Goal: Information Seeking & Learning: Learn about a topic

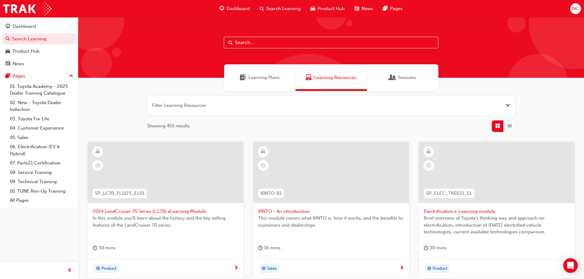
scroll to position [43, 0]
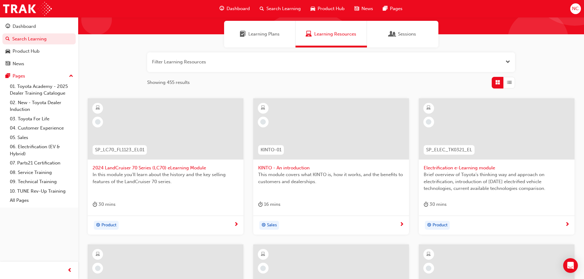
click at [413, 33] on span "Sessions" at bounding box center [407, 34] width 18 height 7
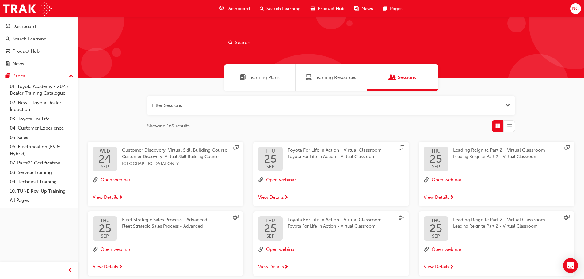
click at [326, 81] on span "Learning Resources" at bounding box center [335, 77] width 42 height 7
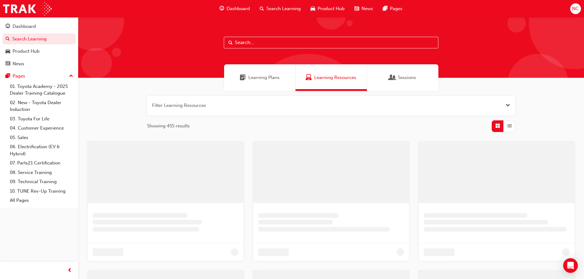
click at [272, 77] on span "Learning Plans" at bounding box center [263, 77] width 31 height 7
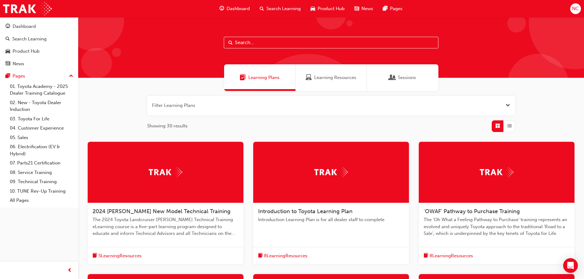
click at [319, 81] on div "Learning Resources" at bounding box center [330, 77] width 71 height 27
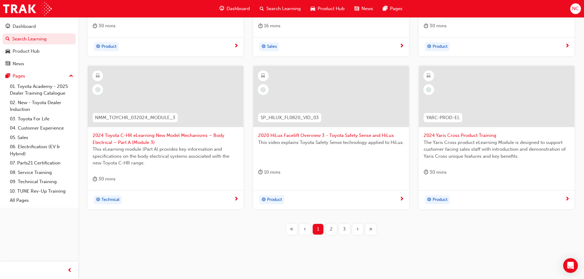
scroll to position [227, 0]
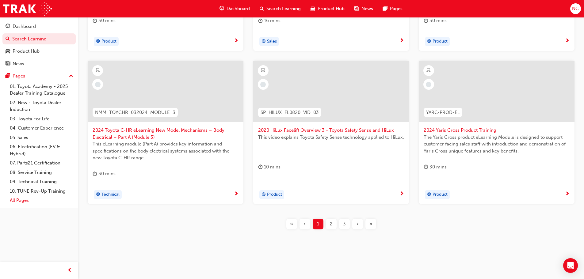
click at [22, 198] on link "All Pages" at bounding box center [41, 200] width 68 height 9
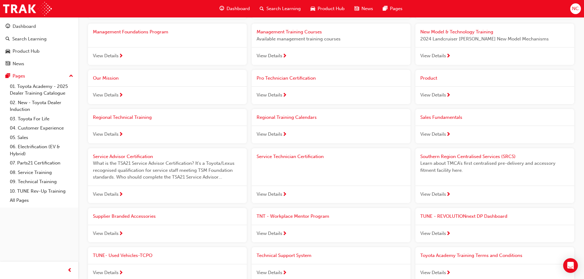
scroll to position [490, 0]
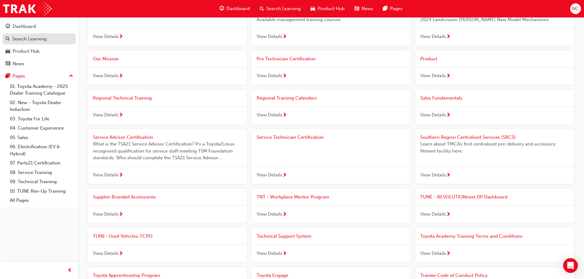
click at [31, 40] on div "Search Learning" at bounding box center [29, 39] width 34 height 7
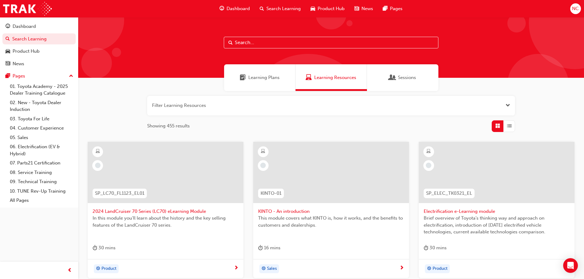
click at [247, 105] on button "button" at bounding box center [331, 106] width 368 height 20
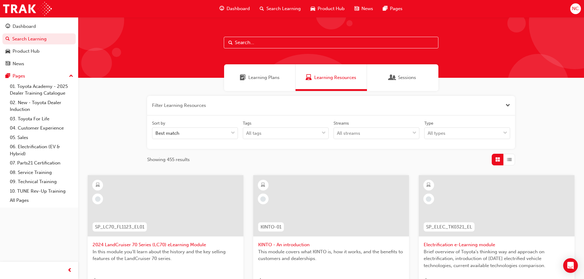
click at [248, 104] on button "button" at bounding box center [331, 106] width 368 height 20
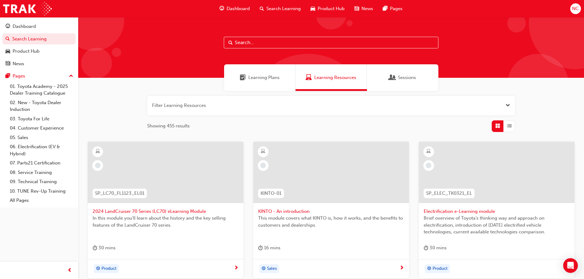
click at [233, 6] on span "Dashboard" at bounding box center [237, 8] width 23 height 7
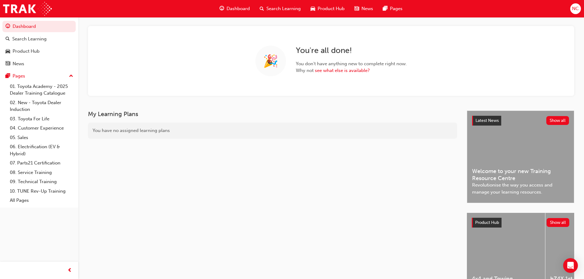
scroll to position [61, 0]
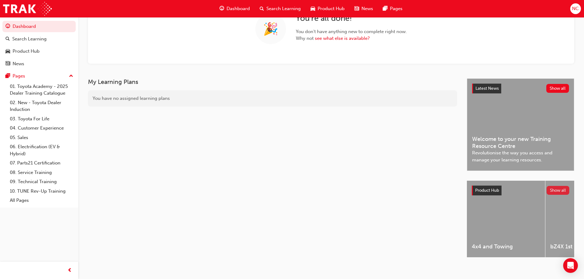
click at [561, 186] on button "Show all" at bounding box center [557, 190] width 23 height 9
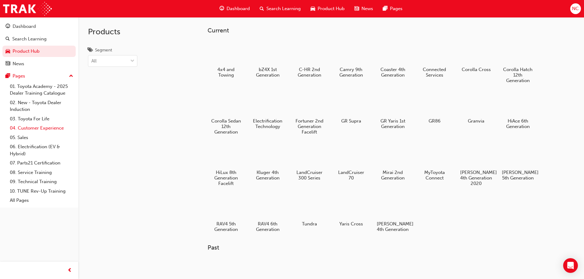
click at [34, 126] on link "04. Customer Experience" at bounding box center [41, 127] width 68 height 9
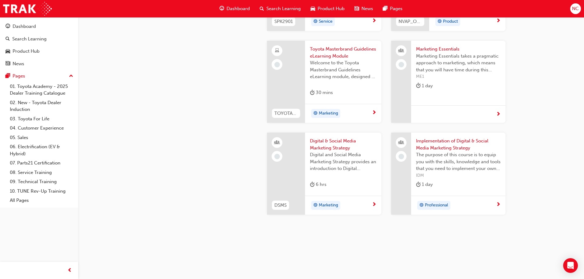
scroll to position [1177, 0]
click at [34, 167] on link "07. Parts21 Certification" at bounding box center [41, 162] width 68 height 9
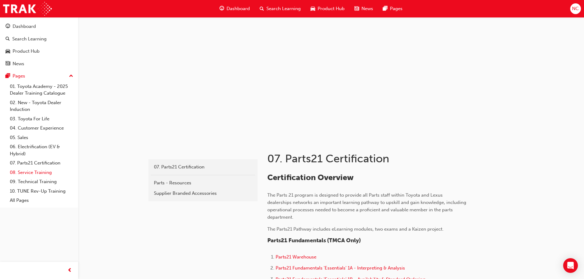
click at [35, 172] on link "08. Service Training" at bounding box center [41, 172] width 68 height 9
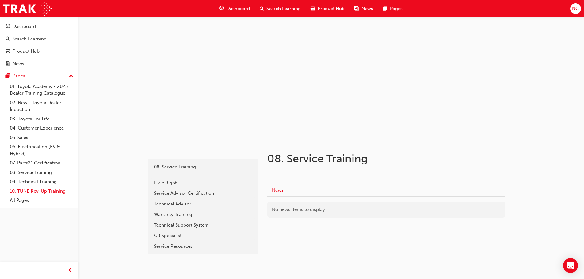
click at [41, 189] on link "10. TUNE Rev-Up Training" at bounding box center [41, 191] width 68 height 9
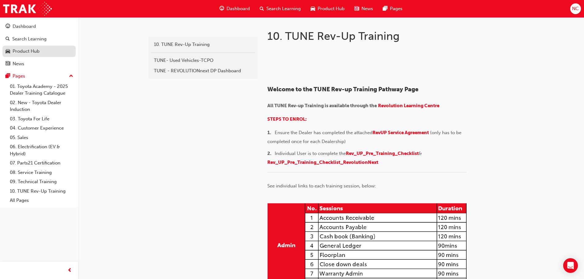
click at [20, 51] on div "Product Hub" at bounding box center [26, 51] width 27 height 7
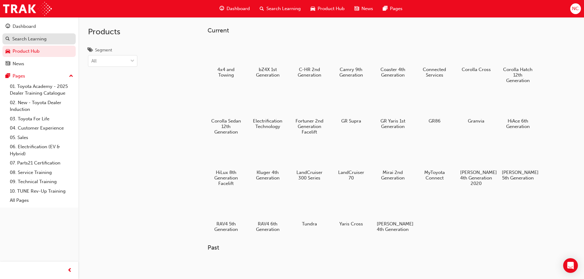
click at [30, 41] on div "Search Learning" at bounding box center [29, 39] width 34 height 7
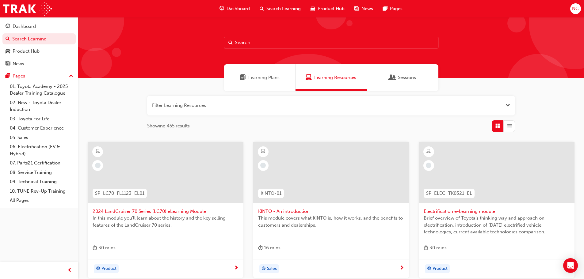
click at [245, 103] on button "button" at bounding box center [331, 106] width 368 height 20
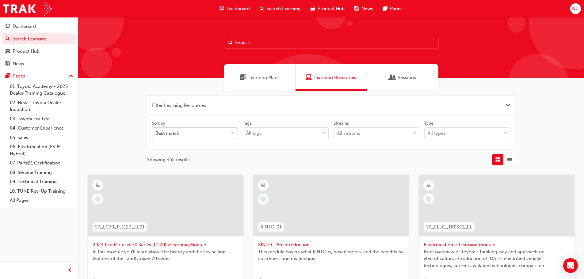
click at [221, 133] on div "Best match" at bounding box center [190, 133] width 76 height 11
click at [156, 133] on input "Sort by Best match" at bounding box center [155, 132] width 1 height 5
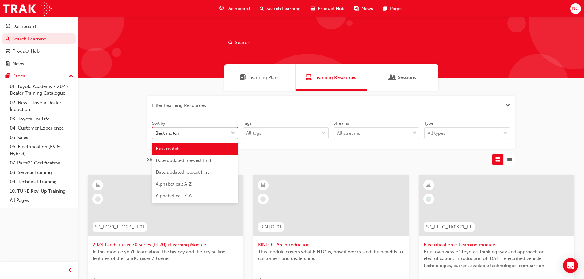
click at [221, 133] on div "Best match" at bounding box center [190, 133] width 76 height 11
click at [156, 133] on input "Sort by option Best match focused, 1 of 5. 5 results available. Use Up and Down…" at bounding box center [155, 132] width 1 height 5
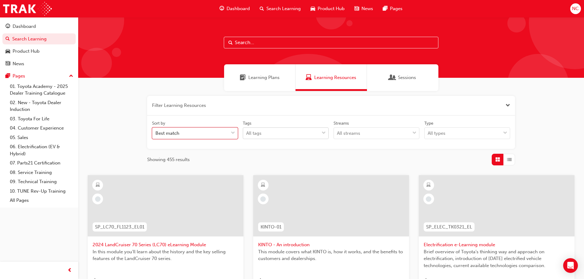
click at [290, 138] on div "All tags" at bounding box center [281, 133] width 76 height 11
click at [247, 136] on input "Tags All tags" at bounding box center [246, 132] width 1 height 5
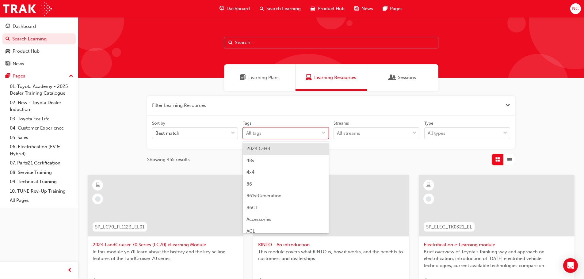
click at [291, 134] on div "All tags" at bounding box center [281, 133] width 76 height 11
click at [247, 134] on input "Tags option 2024 C-HR focused, 1 of 189. 189 results available. Use Up and Down…" at bounding box center [246, 132] width 1 height 5
click at [274, 135] on div "All tags" at bounding box center [281, 133] width 76 height 11
click at [247, 135] on input "Tags option 2024 C-HR focused, 1 of 189. 189 results available. Use Up and Down…" at bounding box center [246, 132] width 1 height 5
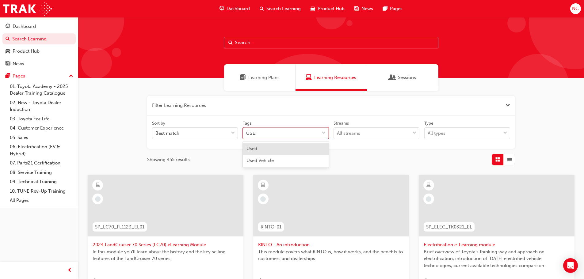
type input "USED"
click at [277, 158] on div "Used Vehicle" at bounding box center [286, 161] width 86 height 12
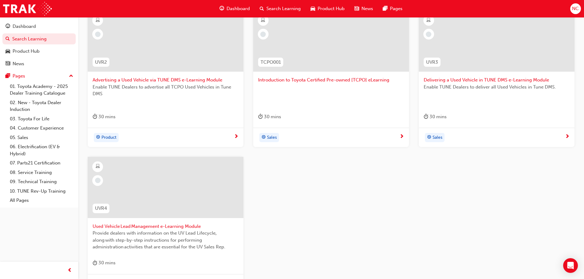
scroll to position [92, 0]
